Goal: Task Accomplishment & Management: Use online tool/utility

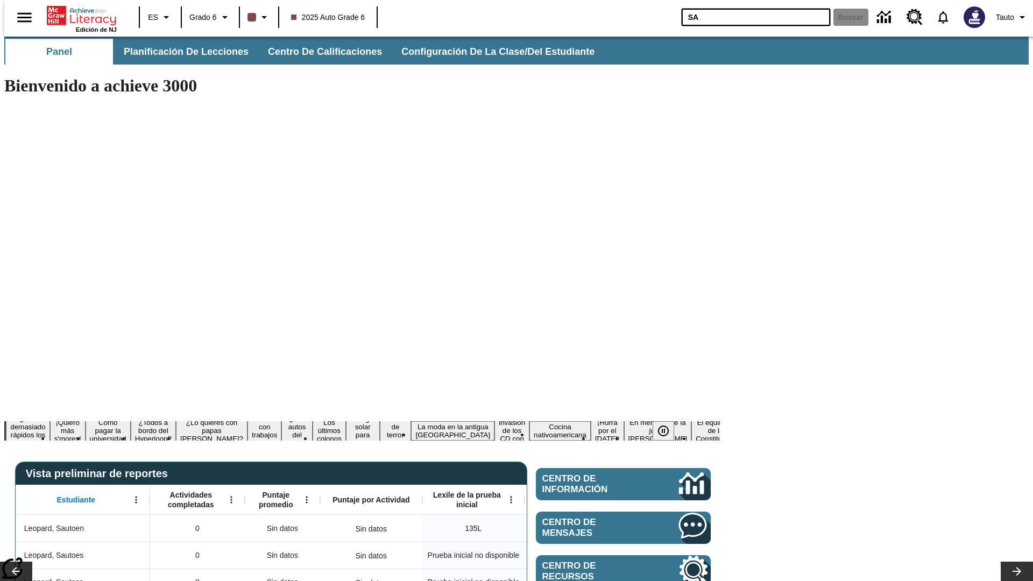
type input "SA"
click at [844, 17] on button "Buscar" at bounding box center [850, 17] width 35 height 17
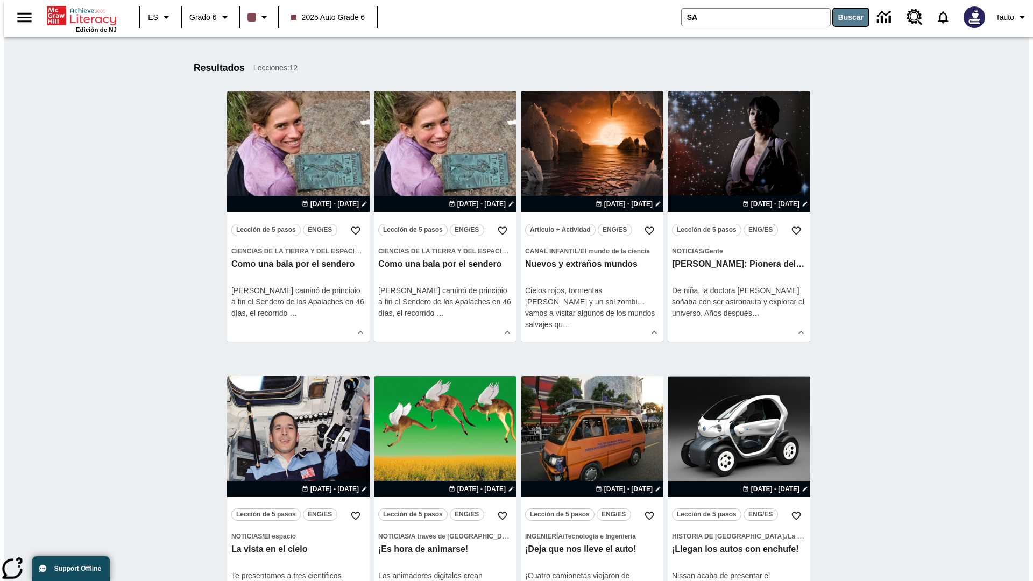
scroll to position [436, 0]
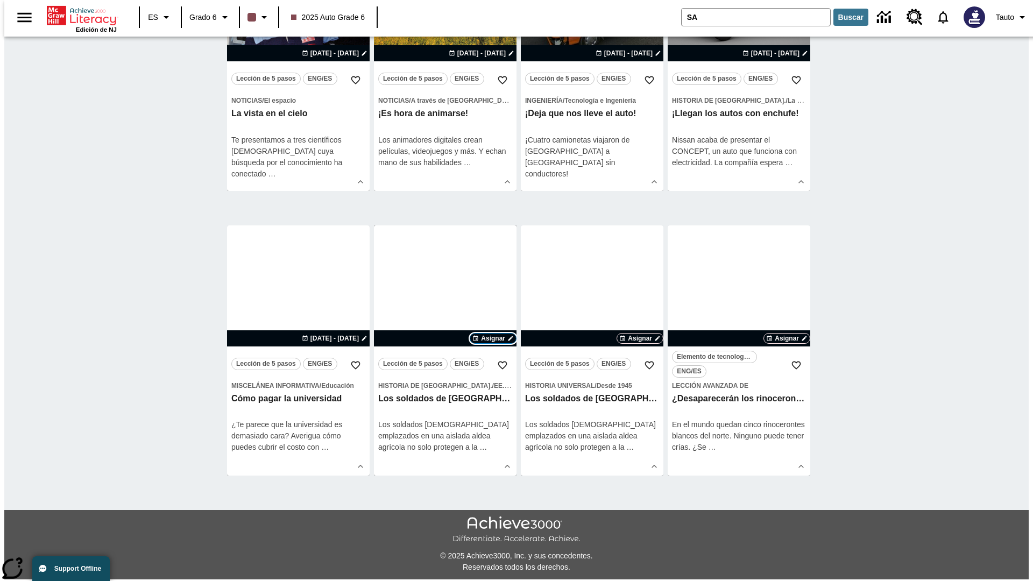
click at [493, 339] on span "Asignar" at bounding box center [493, 338] width 24 height 10
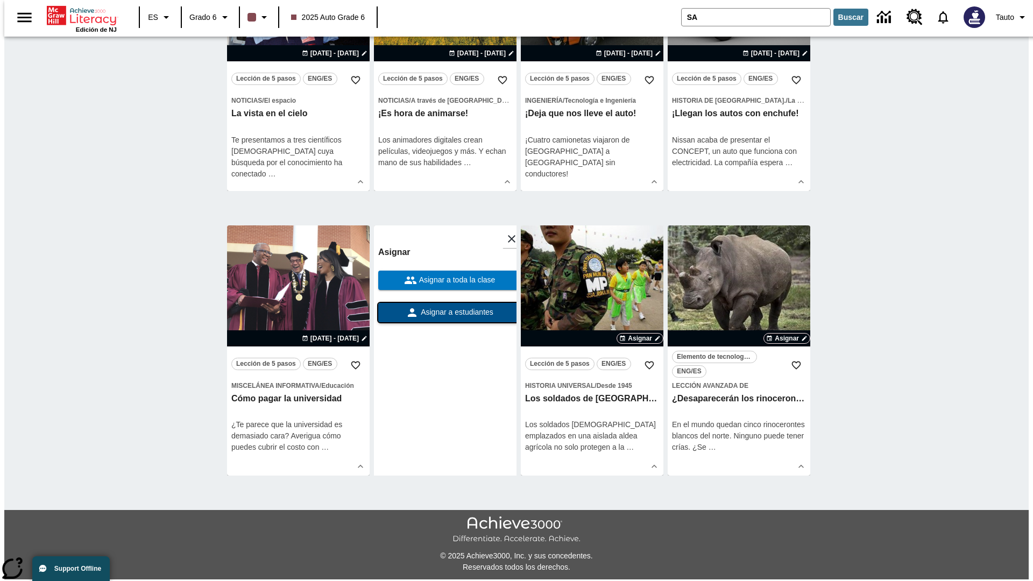
click at [445, 313] on span "Asignar a estudiantes" at bounding box center [455, 312] width 75 height 11
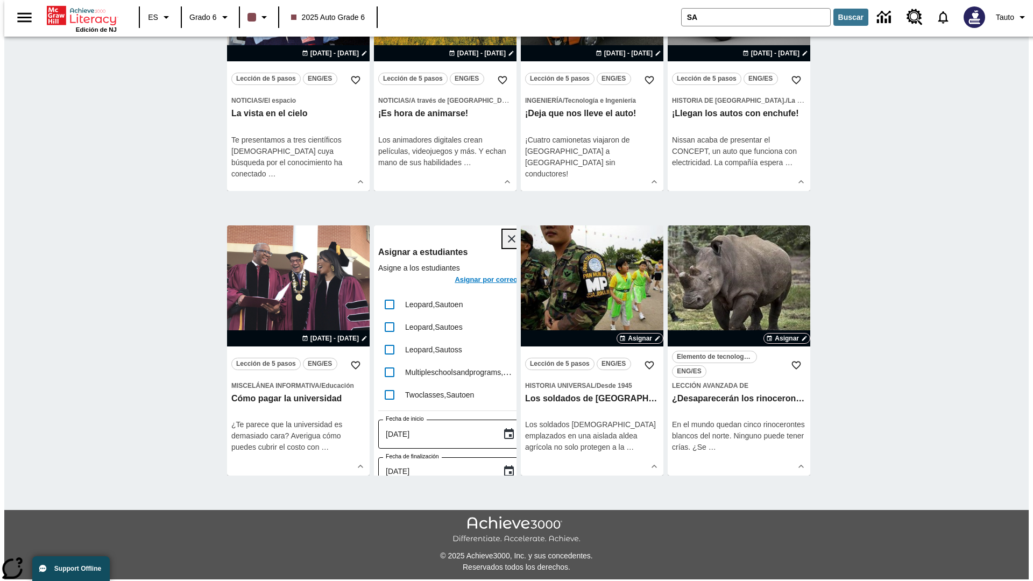
click at [508, 239] on icon "Cerrar" at bounding box center [512, 239] width 8 height 8
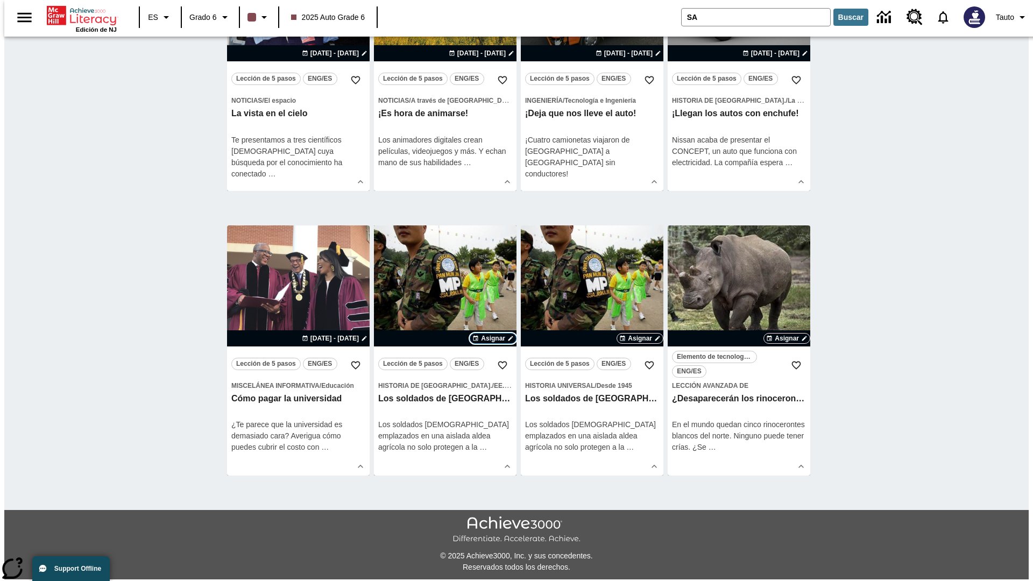
click at [493, 343] on span "Asignar" at bounding box center [493, 338] width 24 height 10
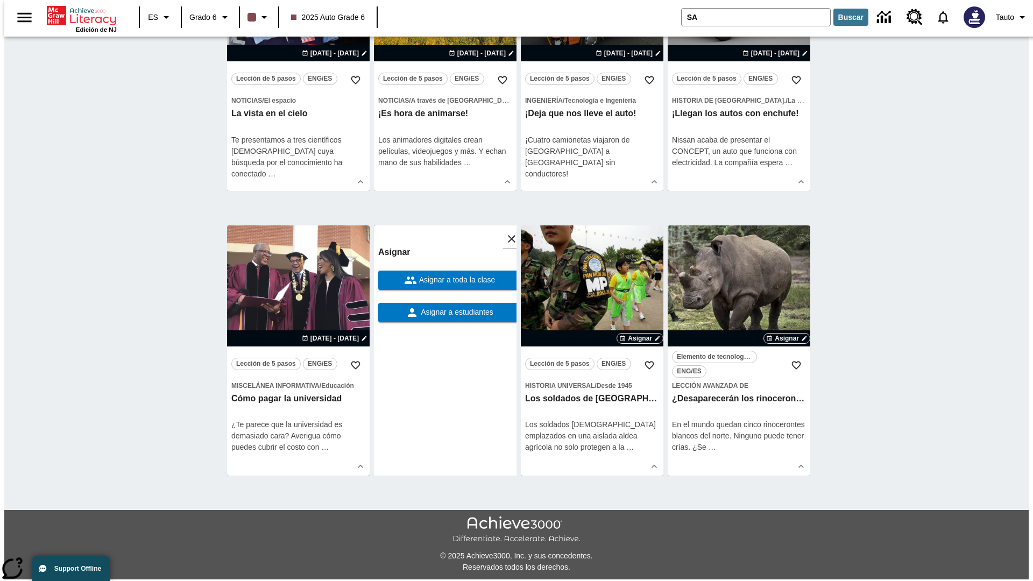
scroll to position [199, 0]
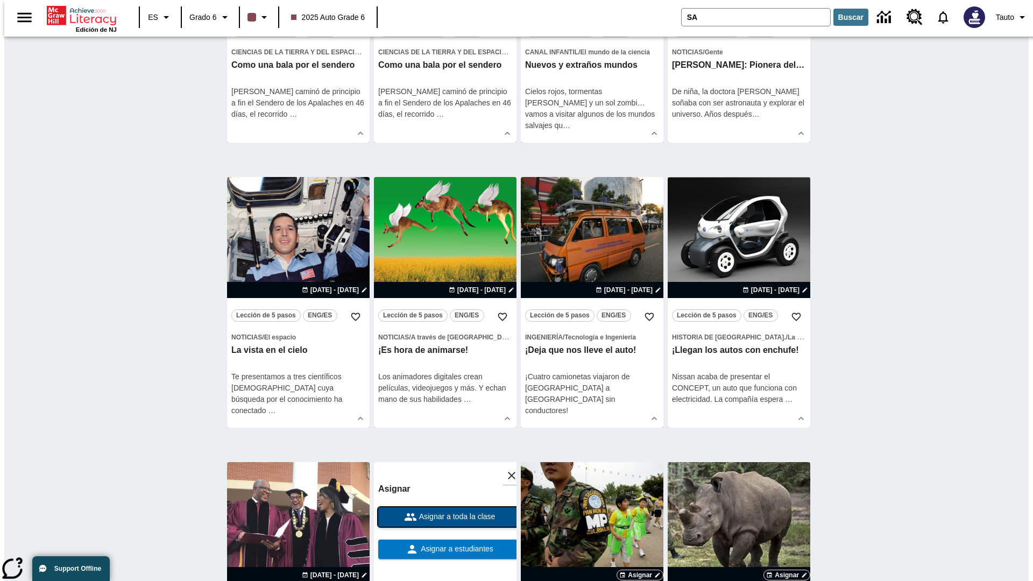
click at [445, 517] on span "Asignar a toda la clase" at bounding box center [456, 516] width 79 height 11
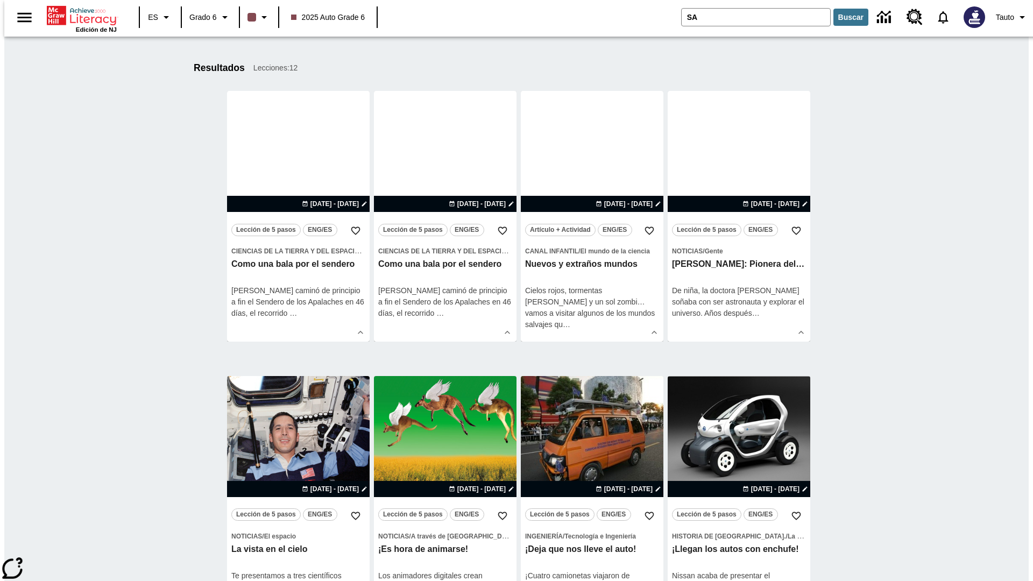
scroll to position [436, 0]
